Goal: Information Seeking & Learning: Learn about a topic

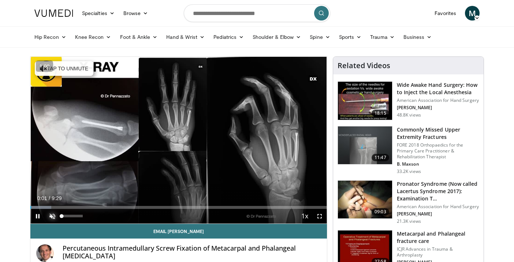
click at [51, 213] on span "Video Player" at bounding box center [52, 216] width 15 height 15
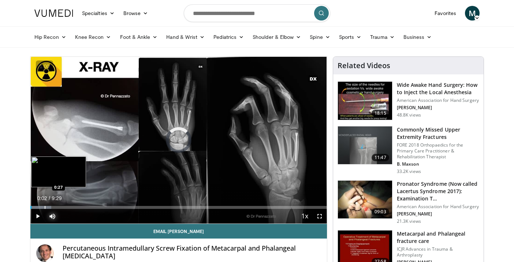
click at [45, 207] on div "Progress Bar" at bounding box center [45, 207] width 1 height 3
click at [64, 207] on div "Progress Bar" at bounding box center [64, 207] width 1 height 3
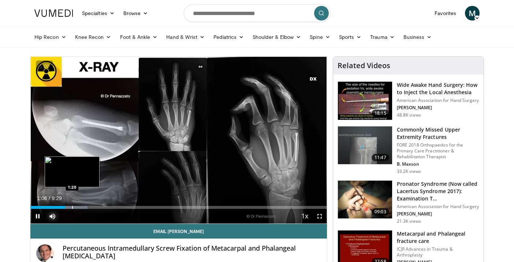
click at [72, 206] on div "Progress Bar" at bounding box center [72, 207] width 1 height 3
click at [82, 206] on div "Progress Bar" at bounding box center [82, 207] width 1 height 3
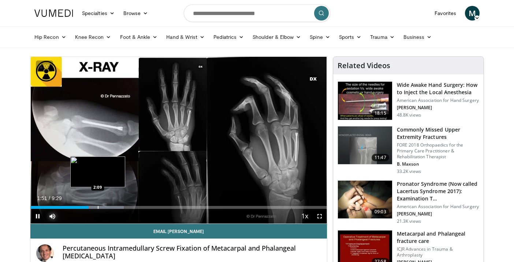
click at [98, 207] on div "Progress Bar" at bounding box center [98, 207] width 1 height 3
click at [108, 207] on div "Progress Bar" at bounding box center [108, 207] width 1 height 3
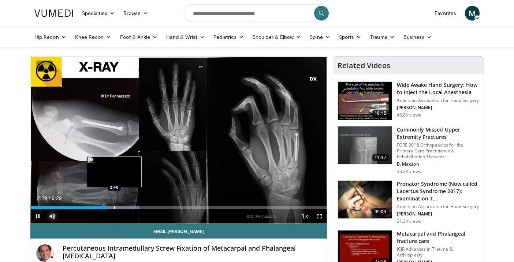
click at [115, 206] on div "Progress Bar" at bounding box center [114, 207] width 1 height 3
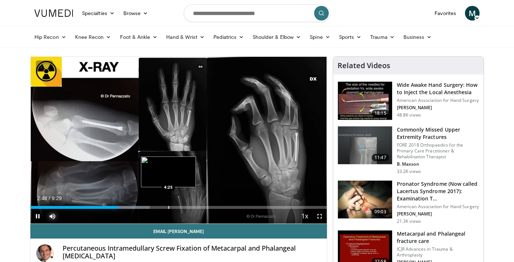
click at [168, 206] on div "Progress Bar" at bounding box center [168, 207] width 1 height 3
click at [180, 207] on div "Progress Bar" at bounding box center [179, 207] width 1 height 3
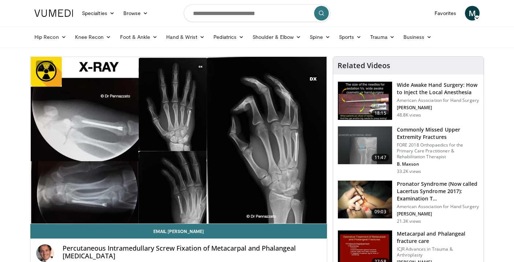
click at [197, 206] on div "Progress Bar" at bounding box center [196, 207] width 1 height 3
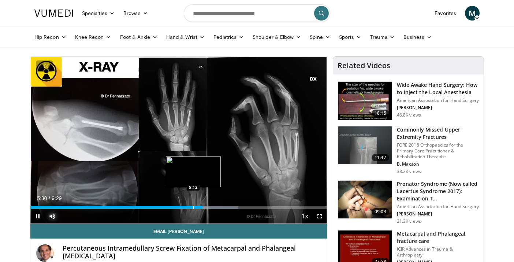
click at [193, 207] on div "Progress Bar" at bounding box center [193, 207] width 1 height 3
click at [217, 206] on div "Progress Bar" at bounding box center [217, 207] width 1 height 3
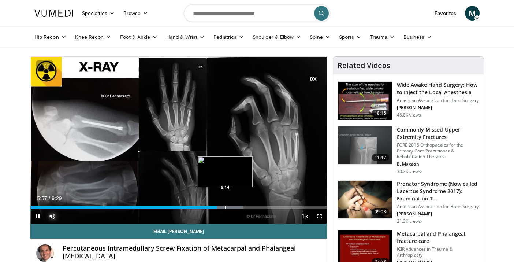
click at [226, 207] on div "Progress Bar" at bounding box center [225, 207] width 1 height 3
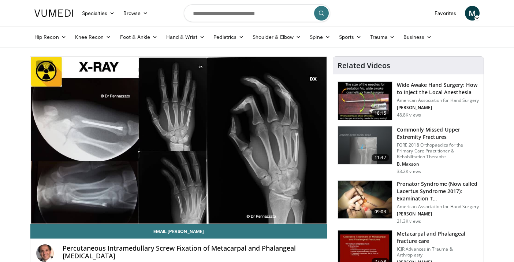
click at [243, 208] on div "Progress Bar" at bounding box center [242, 207] width 1 height 3
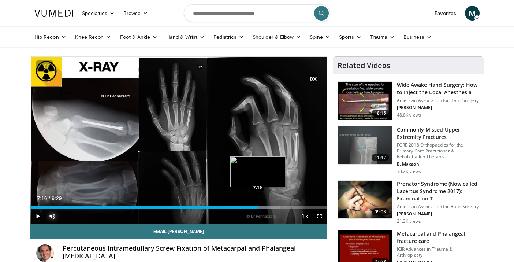
click at [258, 206] on div "Progress Bar" at bounding box center [258, 207] width 1 height 3
click at [272, 207] on div "Progress Bar" at bounding box center [272, 207] width 1 height 3
click at [247, 206] on div "Progress Bar" at bounding box center [247, 207] width 1 height 3
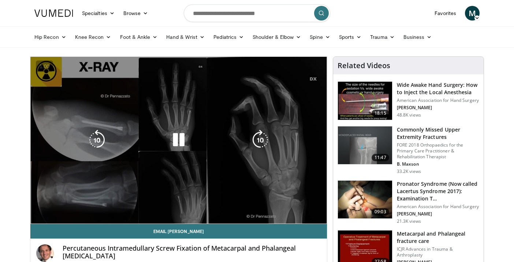
click at [241, 207] on video-js "**********" at bounding box center [178, 140] width 296 height 167
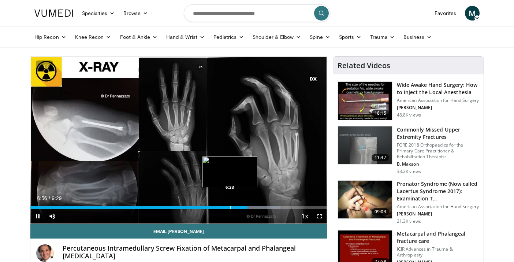
click at [230, 206] on div "Progress Bar" at bounding box center [230, 207] width 1 height 3
click at [237, 208] on div "Progress Bar" at bounding box center [237, 207] width 1 height 3
click at [240, 207] on div "Progress Bar" at bounding box center [240, 207] width 1 height 3
click at [242, 208] on div "Progress Bar" at bounding box center [241, 207] width 1 height 3
click at [245, 208] on div "Progress Bar" at bounding box center [245, 207] width 1 height 3
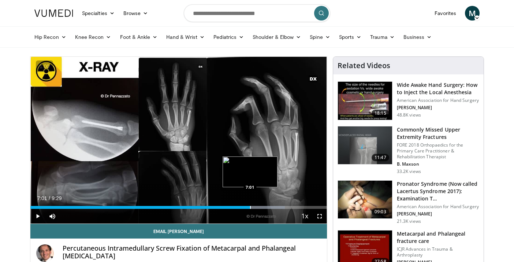
click at [250, 207] on div "Progress Bar" at bounding box center [250, 207] width 1 height 3
click at [253, 207] on div "Progress Bar" at bounding box center [253, 207] width 1 height 3
click at [258, 207] on div "Progress Bar" at bounding box center [257, 207] width 1 height 3
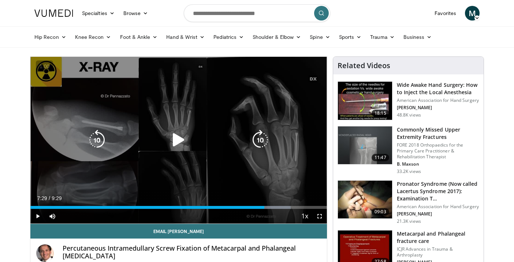
click at [264, 207] on div "Progress Bar" at bounding box center [266, 207] width 47 height 3
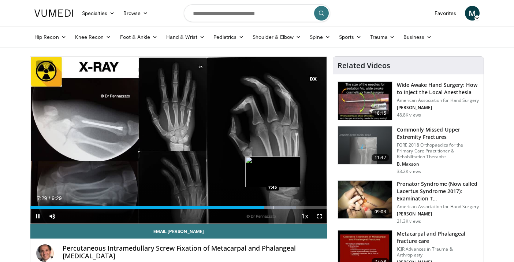
click at [273, 206] on div "Progress Bar" at bounding box center [273, 207] width 1 height 3
click at [279, 207] on div "Progress Bar" at bounding box center [279, 207] width 1 height 3
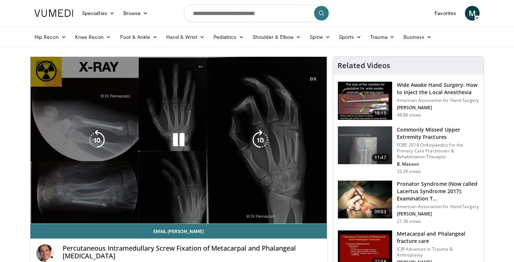
click at [290, 220] on div "Progress Bar" at bounding box center [287, 221] width 47 height 3
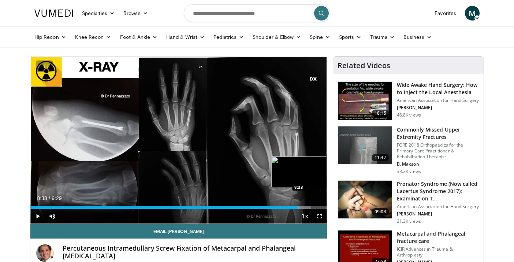
click at [297, 206] on div "Progress Bar" at bounding box center [297, 207] width 1 height 3
click at [305, 206] on div "Progress Bar" at bounding box center [305, 207] width 1 height 3
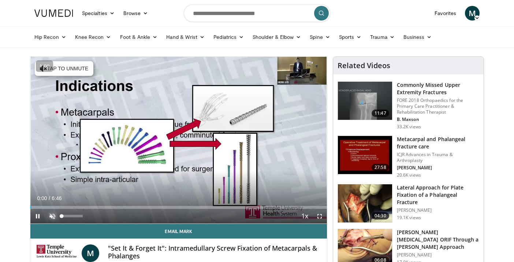
click at [50, 216] on span "Video Player" at bounding box center [52, 216] width 15 height 15
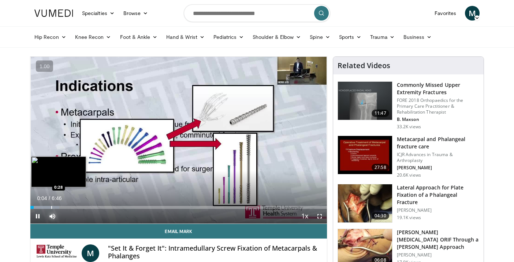
click at [52, 208] on div "Progress Bar" at bounding box center [51, 207] width 1 height 3
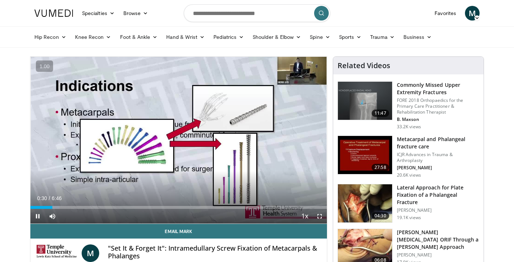
click at [66, 209] on div "Current Time 0:30 / Duration 6:46 Pause Skip Backward Skip Forward Mute Loaded …" at bounding box center [178, 216] width 296 height 15
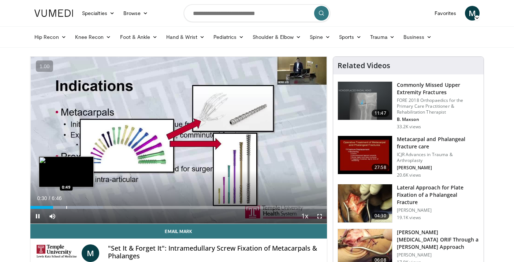
click at [67, 207] on div "Progress Bar" at bounding box center [66, 207] width 1 height 3
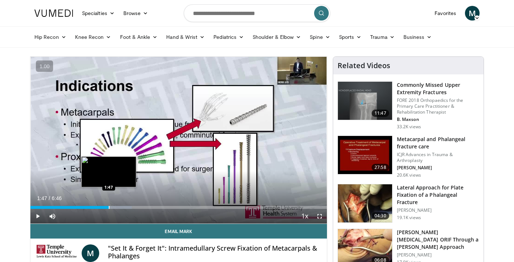
click at [109, 206] on div "Progress Bar" at bounding box center [109, 207] width 1 height 3
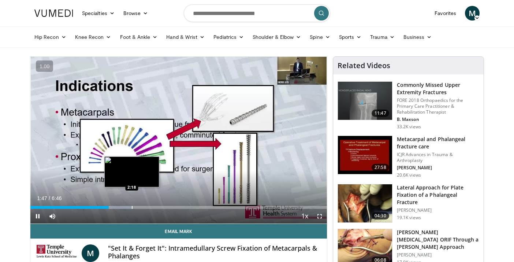
click at [132, 207] on div "Progress Bar" at bounding box center [132, 207] width 1 height 3
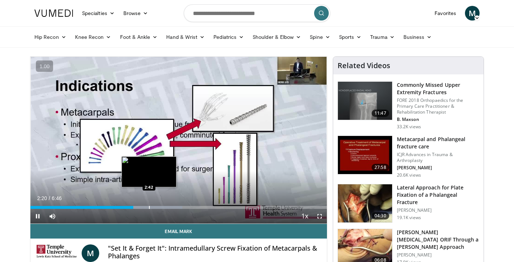
click at [149, 206] on div "Progress Bar" at bounding box center [149, 207] width 1 height 3
click at [155, 207] on div "Progress Bar" at bounding box center [154, 207] width 1 height 3
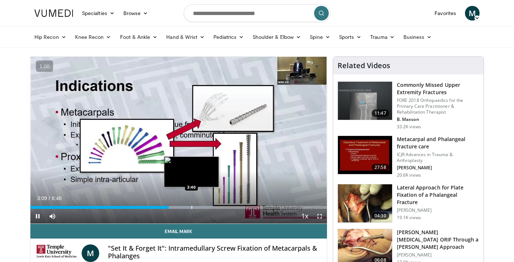
click at [191, 207] on div "Progress Bar" at bounding box center [191, 207] width 1 height 3
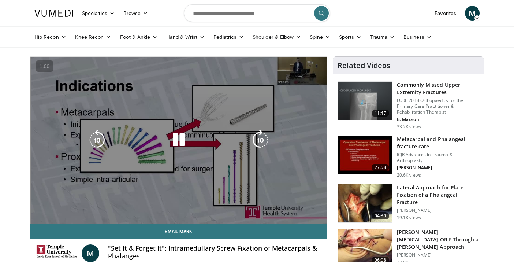
click at [206, 206] on video-js "**********" at bounding box center [178, 140] width 296 height 167
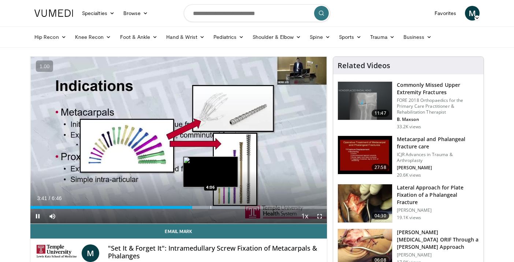
click at [210, 206] on div "Progress Bar" at bounding box center [210, 207] width 1 height 3
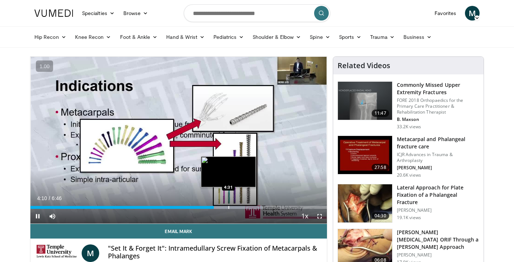
click at [228, 206] on div "Progress Bar" at bounding box center [228, 207] width 1 height 3
click at [239, 207] on div "Progress Bar" at bounding box center [239, 207] width 1 height 3
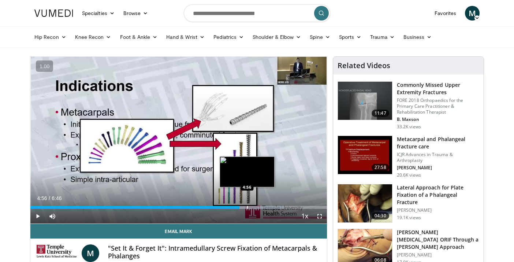
click at [247, 207] on div "Progress Bar" at bounding box center [247, 207] width 1 height 3
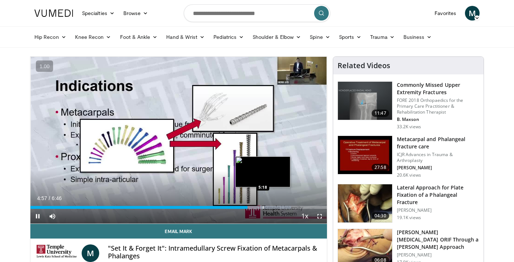
click at [263, 207] on div "Progress Bar" at bounding box center [263, 207] width 1 height 3
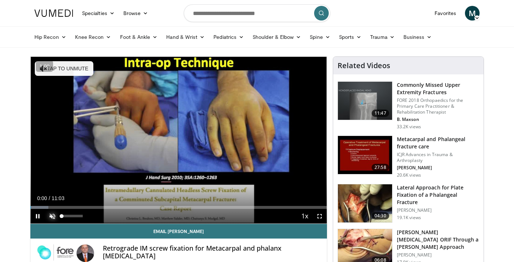
click at [52, 213] on span "Video Player" at bounding box center [52, 216] width 15 height 15
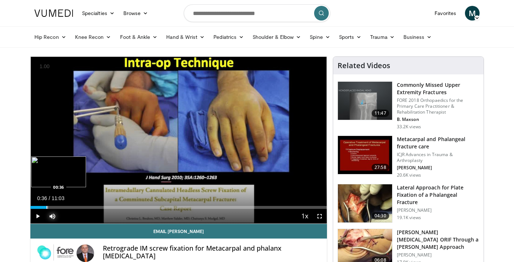
click at [46, 206] on div "Progress Bar" at bounding box center [46, 207] width 1 height 3
click at [68, 206] on div "Progress Bar" at bounding box center [68, 207] width 1 height 3
click at [78, 207] on div "Progress Bar" at bounding box center [78, 207] width 1 height 3
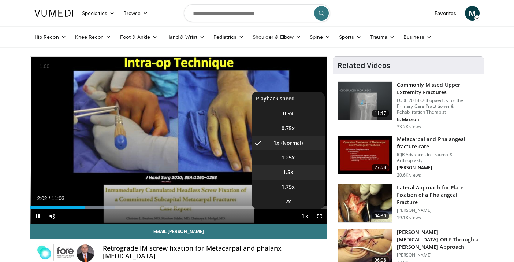
click at [300, 169] on li "1.5x" at bounding box center [287, 172] width 73 height 15
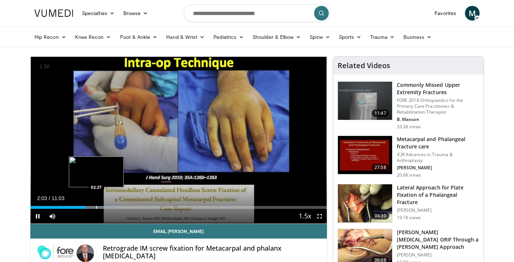
click at [96, 206] on div "Progress Bar" at bounding box center [96, 207] width 1 height 3
click at [104, 206] on div "Progress Bar" at bounding box center [104, 207] width 1 height 3
click at [111, 206] on div "Progress Bar" at bounding box center [111, 207] width 1 height 3
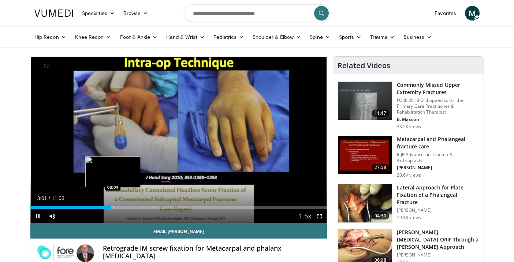
click at [113, 206] on div "Progress Bar" at bounding box center [113, 207] width 1 height 3
click at [120, 206] on div "Progress Bar" at bounding box center [120, 207] width 1 height 3
click at [124, 206] on div "Progress Bar" at bounding box center [123, 207] width 1 height 3
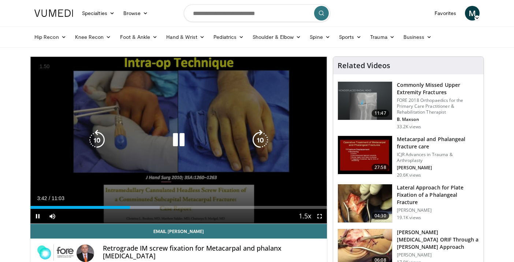
click at [138, 206] on div "10 seconds Tap to unmute" at bounding box center [178, 140] width 296 height 166
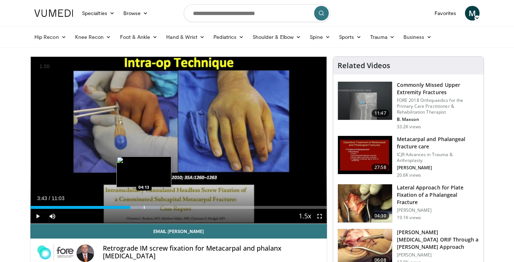
click at [144, 206] on div "Progress Bar" at bounding box center [144, 207] width 1 height 3
click at [149, 206] on div "Progress Bar" at bounding box center [149, 207] width 1 height 3
click at [156, 207] on div "Loaded : 49.67% 04:24 04:41" at bounding box center [178, 207] width 296 height 3
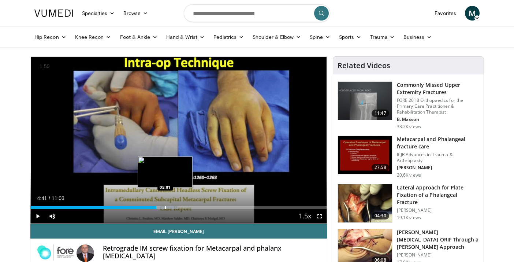
click at [166, 207] on div "Progress Bar" at bounding box center [165, 207] width 1 height 3
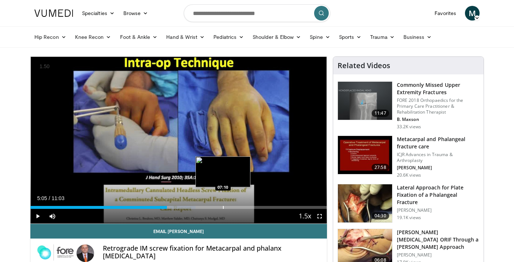
click at [223, 207] on div "Progress Bar" at bounding box center [223, 207] width 1 height 3
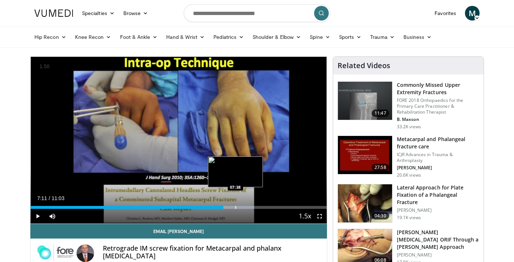
click at [235, 206] on div "Progress Bar" at bounding box center [235, 207] width 1 height 3
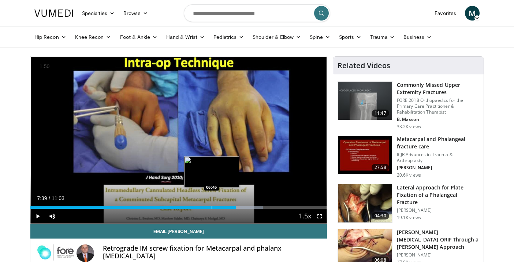
click at [211, 207] on div "Progress Bar" at bounding box center [211, 207] width 1 height 3
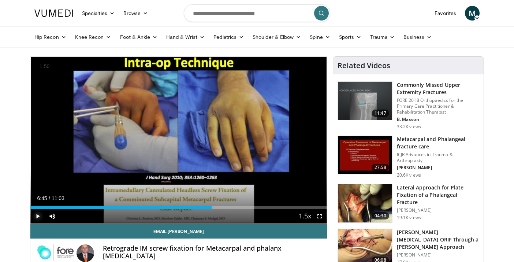
click at [36, 217] on span "Video Player" at bounding box center [37, 216] width 15 height 15
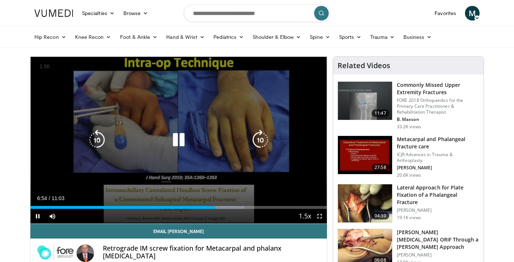
click at [262, 142] on icon "Video Player" at bounding box center [260, 140] width 20 height 20
click at [258, 141] on icon "Video Player" at bounding box center [260, 140] width 20 height 20
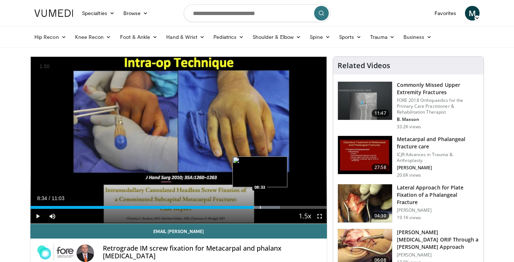
click at [260, 207] on div "Progress Bar" at bounding box center [260, 207] width 1 height 3
click at [267, 207] on div "Progress Bar" at bounding box center [267, 207] width 1 height 3
click at [275, 207] on div "Progress Bar" at bounding box center [275, 207] width 1 height 3
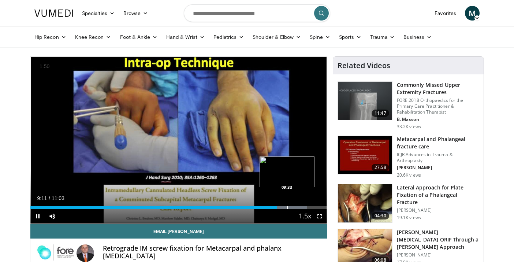
click at [287, 206] on div "Progress Bar" at bounding box center [287, 207] width 1 height 3
click at [294, 206] on div "Progress Bar" at bounding box center [294, 207] width 1 height 3
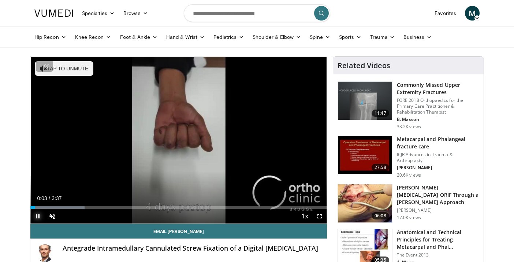
click at [34, 215] on span "Video Player" at bounding box center [37, 216] width 15 height 15
click at [34, 217] on span "Video Player" at bounding box center [37, 216] width 15 height 15
click at [55, 207] on div "Progress Bar" at bounding box center [55, 207] width 1 height 3
click at [51, 217] on span "Video Player" at bounding box center [52, 216] width 15 height 15
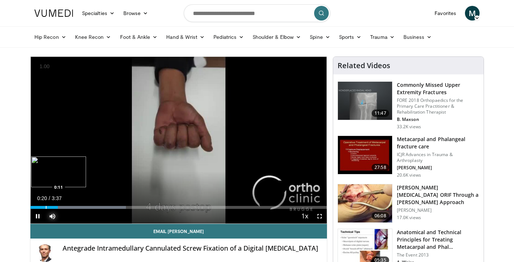
click at [46, 206] on div "Progress Bar" at bounding box center [46, 207] width 1 height 3
click at [69, 206] on div "Progress Bar" at bounding box center [69, 207] width 1 height 3
click at [73, 206] on div "Progress Bar" at bounding box center [73, 207] width 1 height 3
click at [78, 206] on div "Progress Bar" at bounding box center [78, 207] width 1 height 3
click at [84, 206] on div "Progress Bar" at bounding box center [84, 207] width 1 height 3
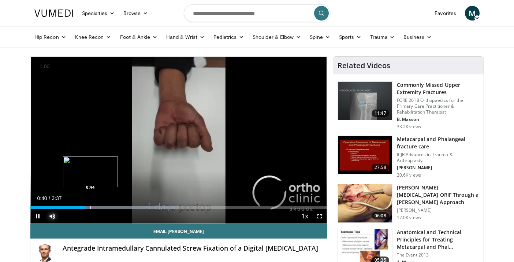
click at [90, 206] on div "Progress Bar" at bounding box center [90, 207] width 1 height 3
click at [97, 206] on div "Progress Bar" at bounding box center [97, 207] width 1 height 3
click at [106, 205] on div "Loaded : 50.65% 0:49 0:56" at bounding box center [178, 205] width 296 height 7
click at [117, 205] on div "Loaded : 54.73% 0:56 1:03" at bounding box center [178, 205] width 296 height 7
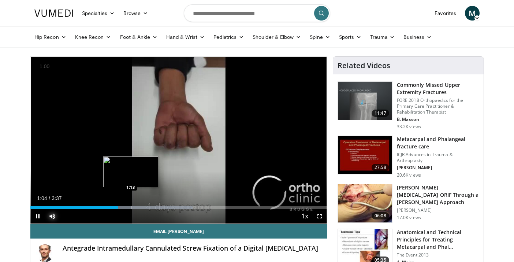
click at [131, 206] on div "Progress Bar" at bounding box center [131, 207] width 1 height 3
click at [139, 206] on div "Progress Bar" at bounding box center [139, 207] width 1 height 3
click at [150, 206] on div "Progress Bar" at bounding box center [149, 207] width 1 height 3
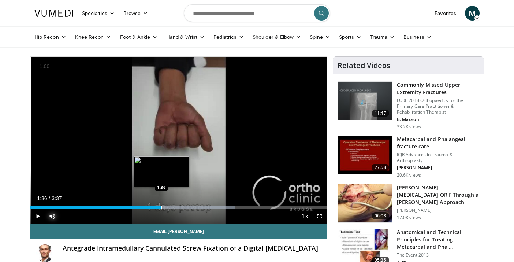
click at [161, 206] on div "Progress Bar" at bounding box center [161, 207] width 1 height 3
click at [172, 207] on div "Progress Bar" at bounding box center [172, 207] width 1 height 3
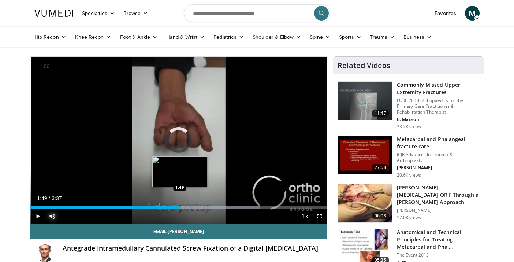
click at [180, 207] on div "Progress Bar" at bounding box center [180, 207] width 1 height 3
click at [187, 207] on div "Progress Bar" at bounding box center [187, 207] width 1 height 3
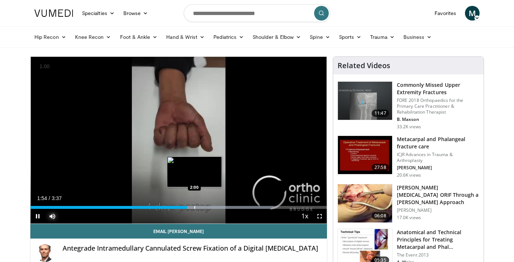
click at [195, 206] on div "Progress Bar" at bounding box center [194, 207] width 1 height 3
click at [188, 206] on div "Progress Bar" at bounding box center [188, 207] width 1 height 3
click at [183, 206] on div "Loaded : 86.67% 1:56 1:52" at bounding box center [178, 207] width 296 height 3
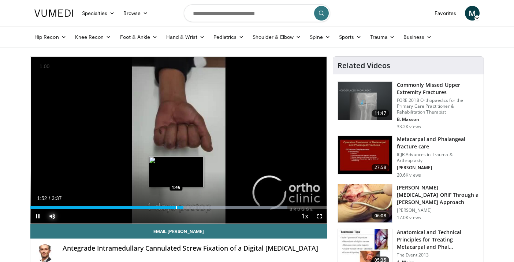
click at [176, 207] on div "Progress Bar" at bounding box center [176, 207] width 1 height 3
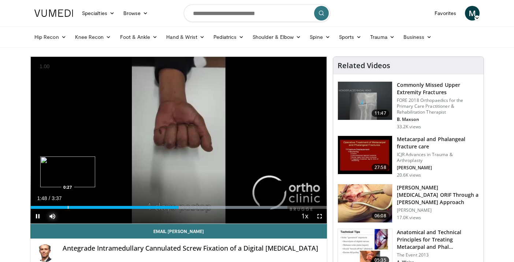
click at [68, 207] on div "Progress Bar" at bounding box center [68, 207] width 1 height 3
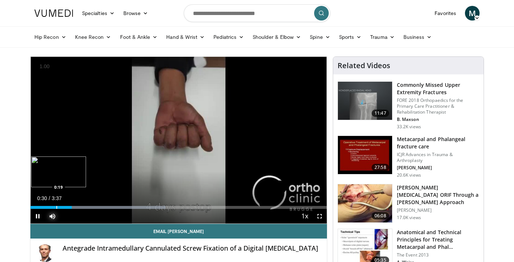
click at [56, 207] on div "Progress Bar" at bounding box center [56, 207] width 1 height 3
click at [48, 208] on div "Progress Bar" at bounding box center [48, 207] width 1 height 3
click at [66, 207] on div "Progress Bar" at bounding box center [66, 207] width 1 height 3
click at [79, 207] on div "Progress Bar" at bounding box center [79, 207] width 1 height 3
click at [94, 207] on div "Progress Bar" at bounding box center [93, 207] width 1 height 3
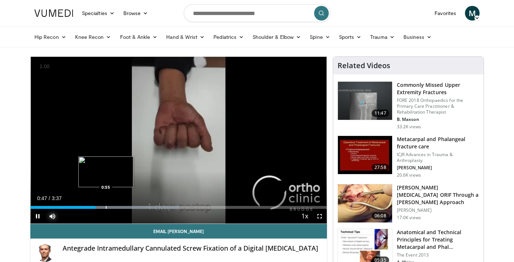
click at [106, 207] on div "Progress Bar" at bounding box center [106, 207] width 1 height 3
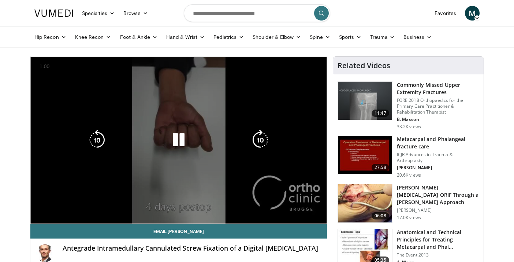
click at [133, 206] on div "10 seconds Tap to unmute" at bounding box center [178, 140] width 296 height 166
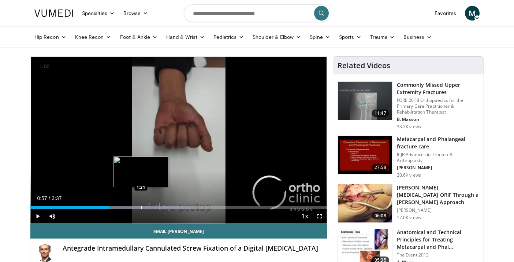
click at [142, 206] on div "Progress Bar" at bounding box center [141, 207] width 1 height 3
click at [149, 206] on div "Progress Bar" at bounding box center [149, 207] width 1 height 3
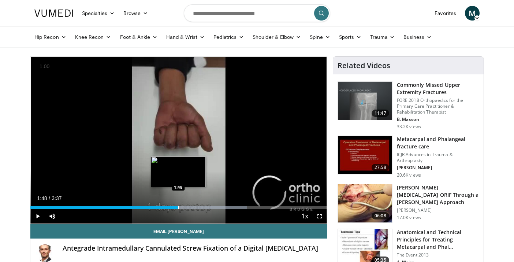
click at [178, 207] on div "Progress Bar" at bounding box center [178, 207] width 1 height 3
click at [185, 207] on div "Progress Bar" at bounding box center [184, 207] width 1 height 3
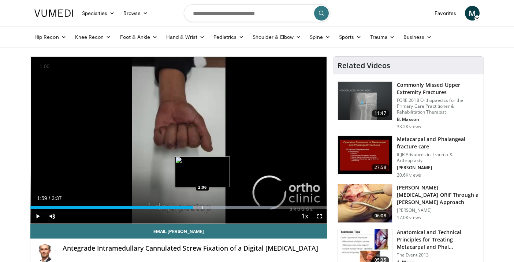
click at [203, 206] on div "Progress Bar" at bounding box center [202, 207] width 1 height 3
click at [228, 207] on div "Progress Bar" at bounding box center [227, 207] width 1 height 3
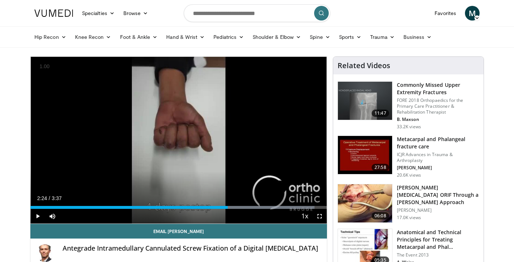
click at [237, 209] on div "Current Time 2:24 / Duration 3:37 Play Skip Backward Skip Forward Mute 0% Loade…" at bounding box center [178, 216] width 296 height 15
click at [235, 206] on div "Loaded : 95.80% 2:30 2:30" at bounding box center [178, 207] width 296 height 3
click at [242, 206] on div "Progress Bar" at bounding box center [242, 207] width 1 height 3
click at [250, 206] on div "Progress Bar" at bounding box center [249, 207] width 1 height 3
click at [263, 207] on div "Progress Bar" at bounding box center [262, 207] width 1 height 3
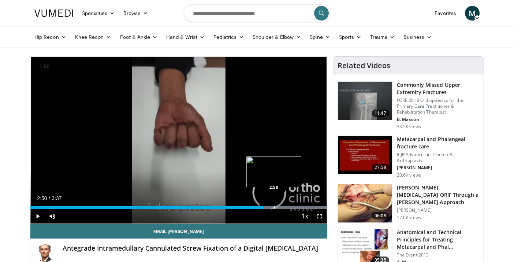
click at [274, 206] on div "Progress Bar" at bounding box center [274, 207] width 1 height 3
click at [278, 206] on div "Progress Bar" at bounding box center [278, 207] width 1 height 3
click at [302, 205] on div "Loaded : 100.00% 3:08 3:19" at bounding box center [178, 205] width 296 height 7
